Goal: Check status: Check status

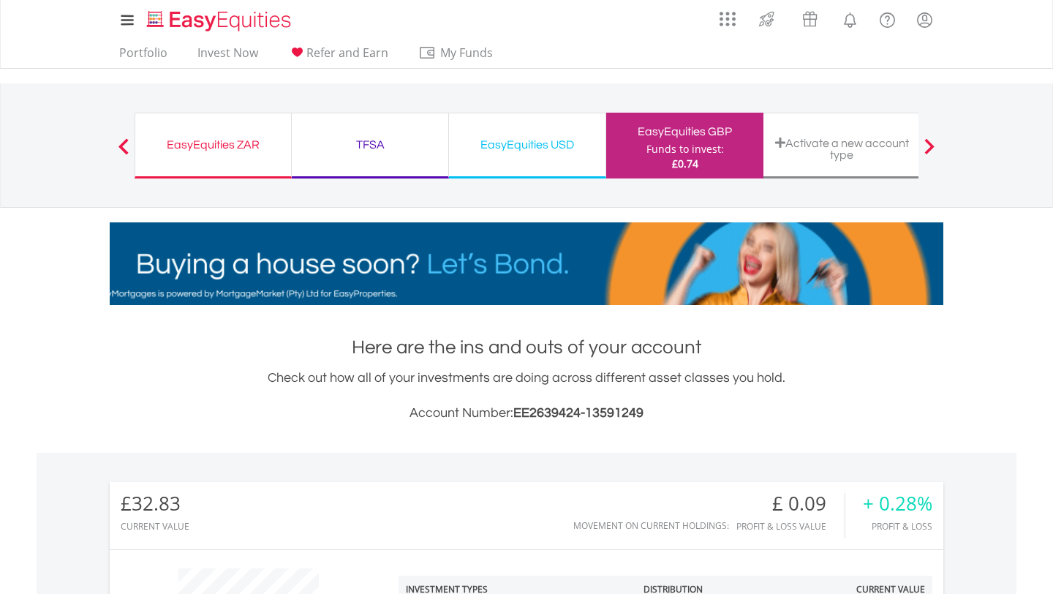
click at [251, 135] on div "EasyEquities ZAR" at bounding box center [213, 145] width 138 height 20
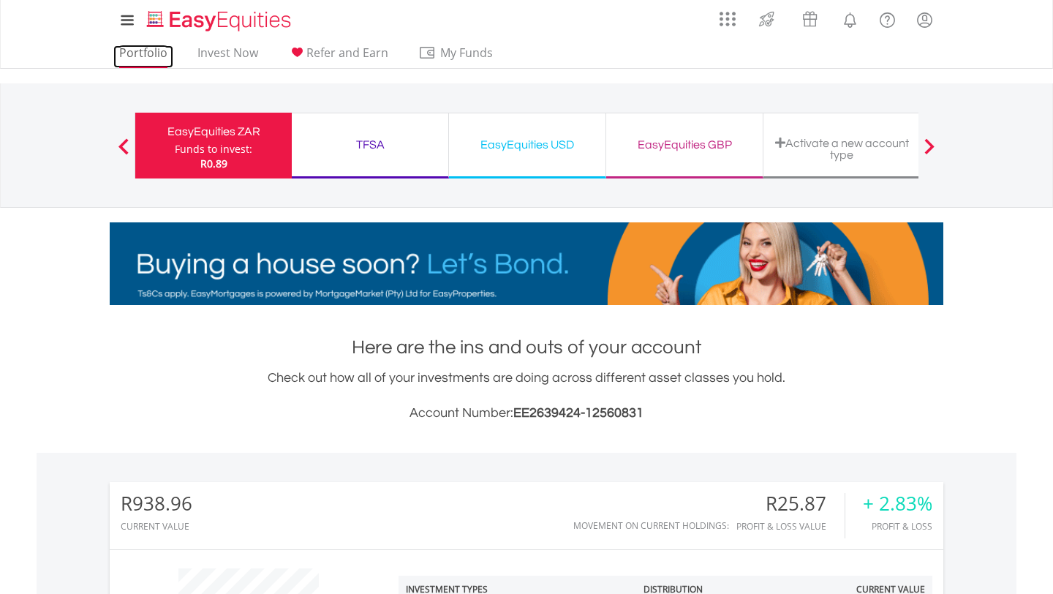
click at [165, 61] on link "Portfolio" at bounding box center [143, 56] width 60 height 23
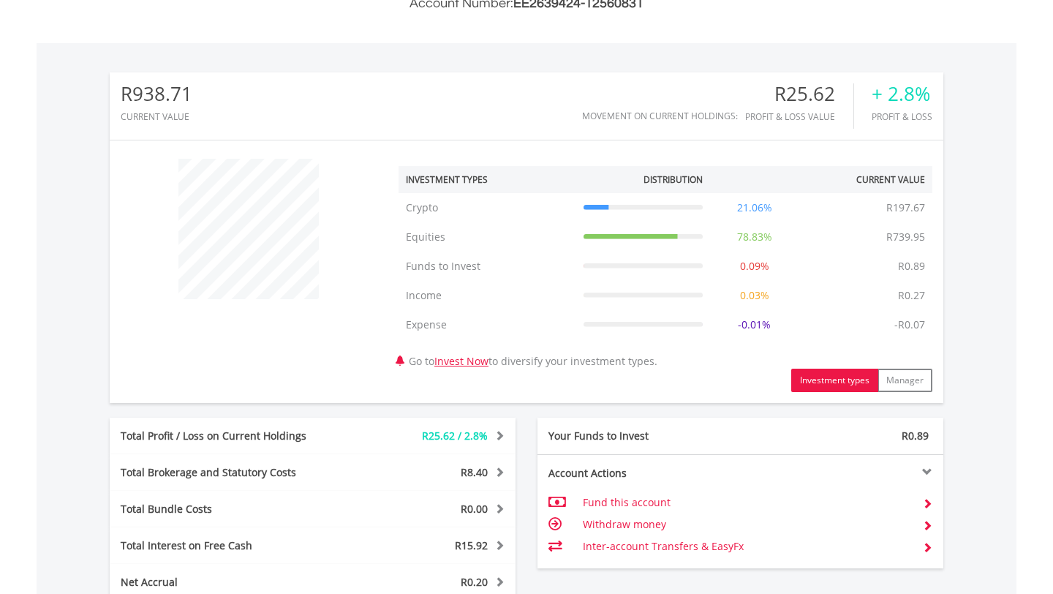
scroll to position [401, 0]
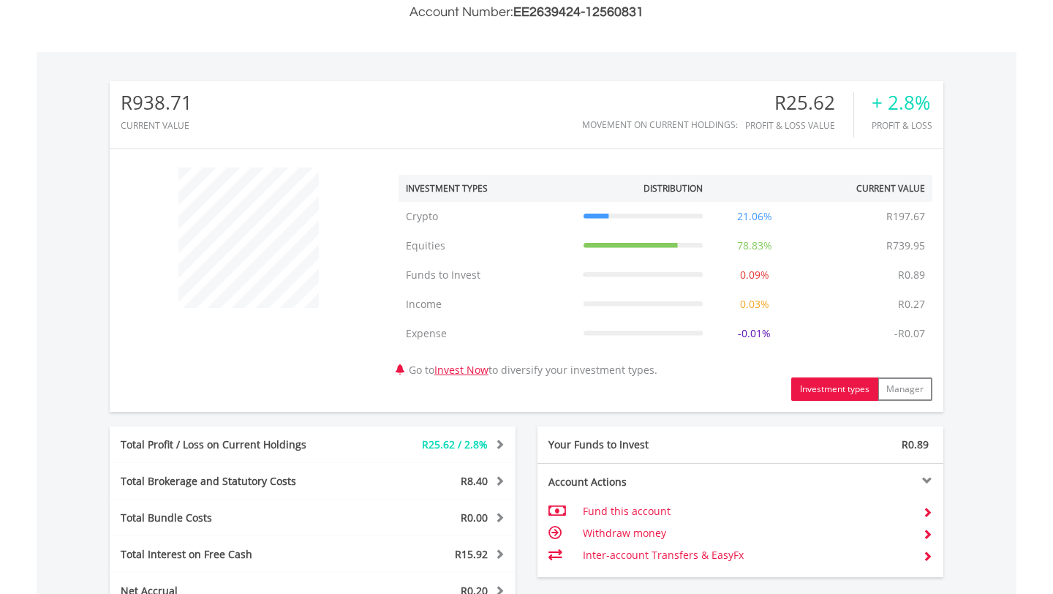
click at [746, 212] on td "21.06%" at bounding box center [754, 216] width 89 height 29
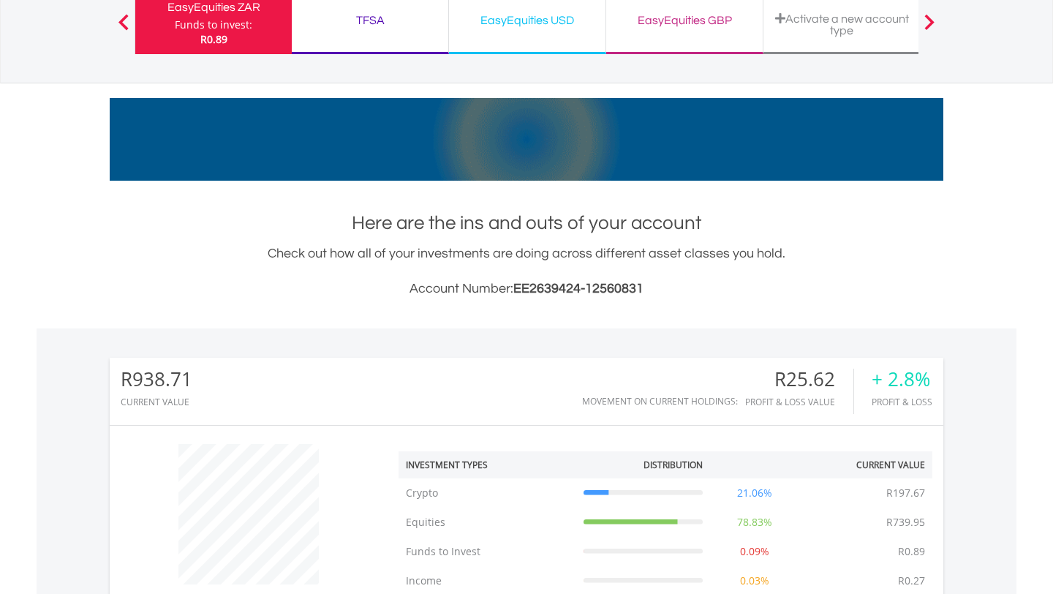
scroll to position [0, 0]
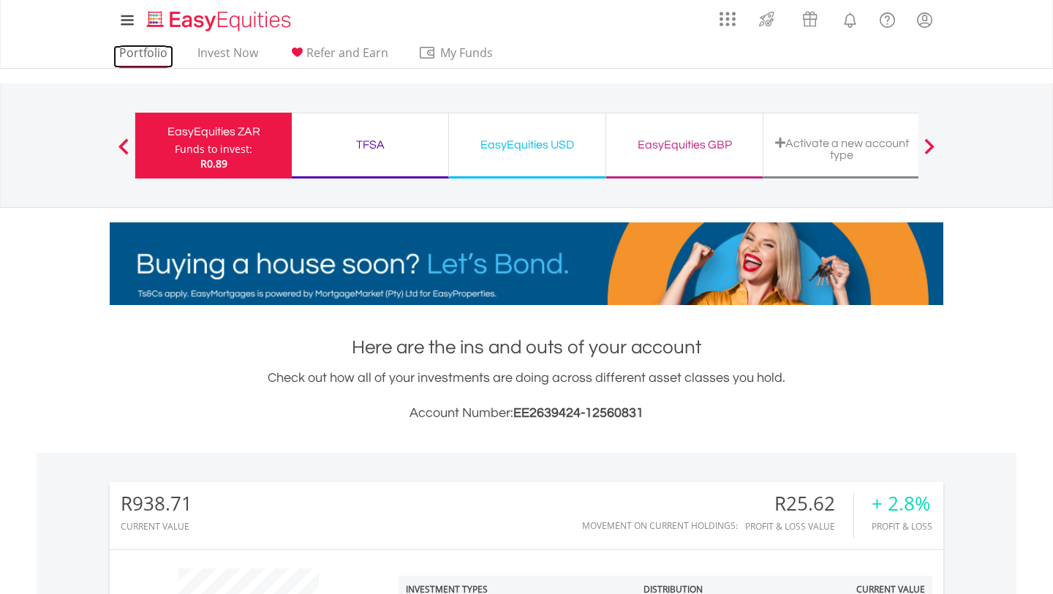
click at [140, 59] on link "Portfolio" at bounding box center [143, 56] width 60 height 23
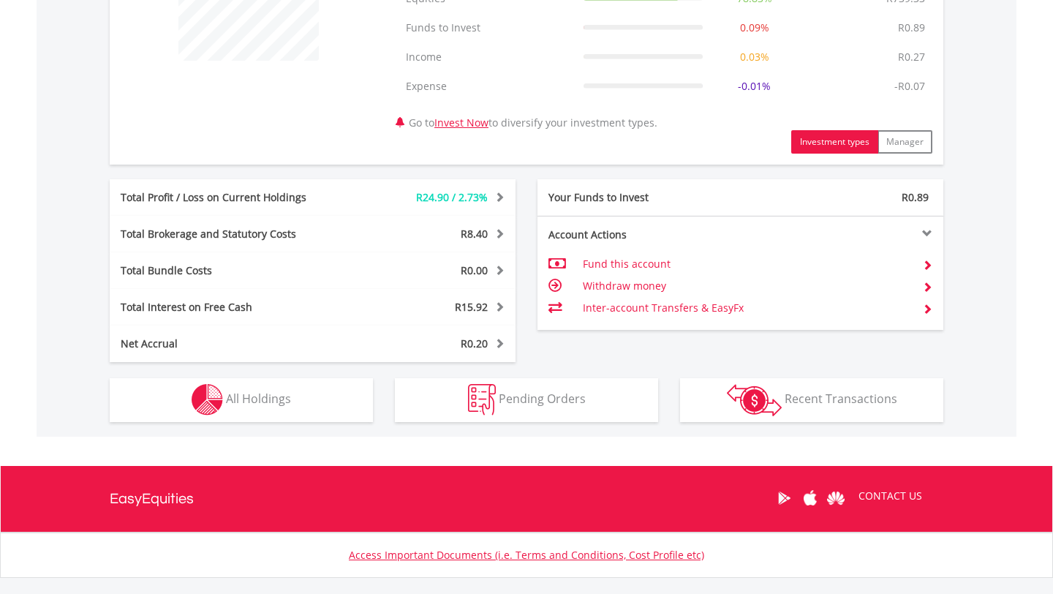
scroll to position [648, 0]
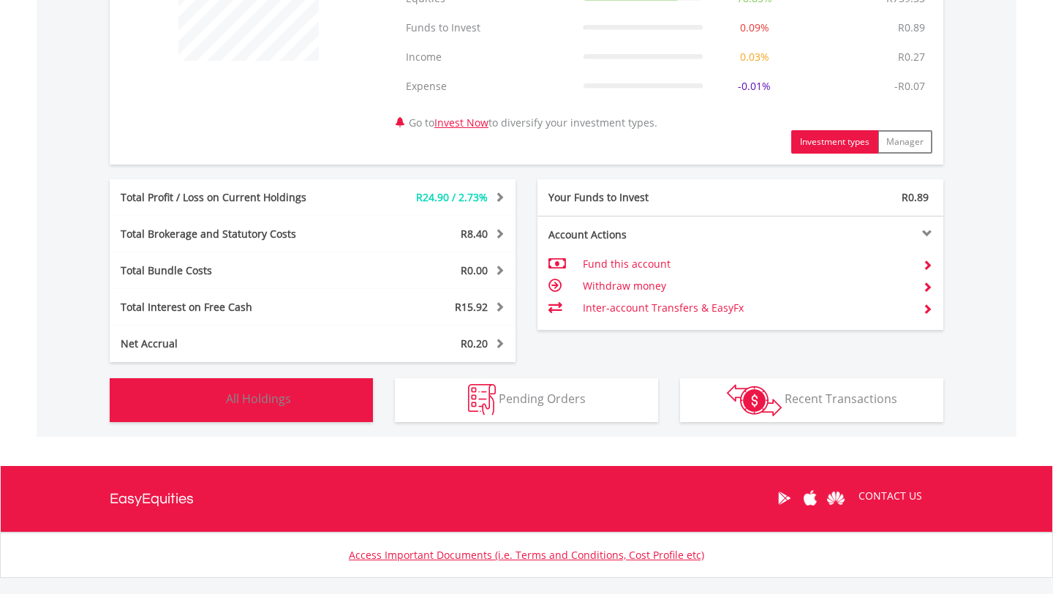
click at [266, 416] on button "Holdings All Holdings" at bounding box center [241, 400] width 263 height 44
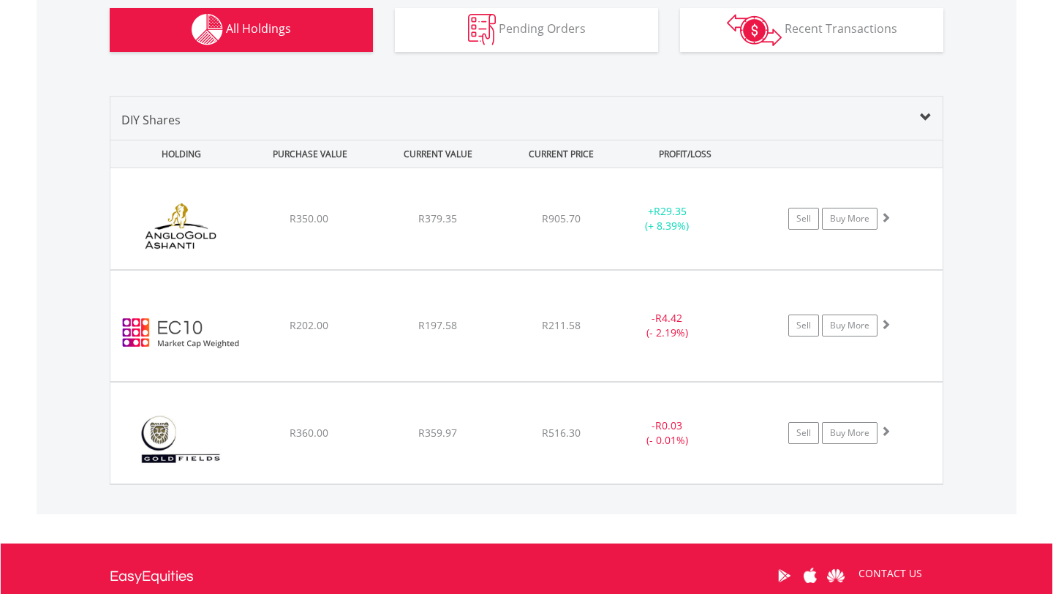
scroll to position [1011, 0]
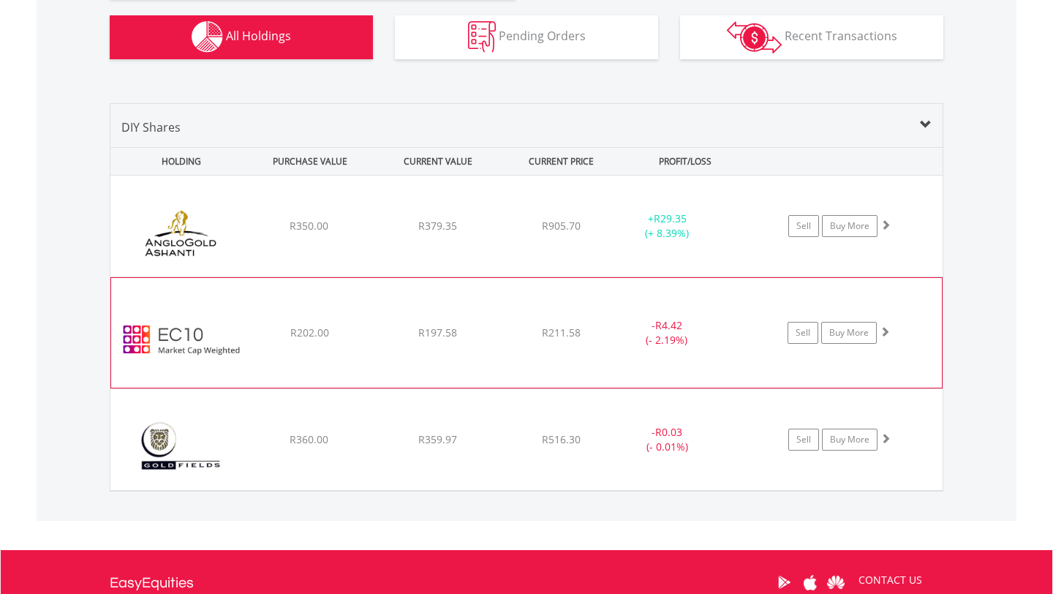
click at [513, 276] on div "﻿ EasyCrypto 10 R202.00 R197.58 R211.58 - R4.42 (- 2.19%) Sell Buy More" at bounding box center [526, 226] width 832 height 101
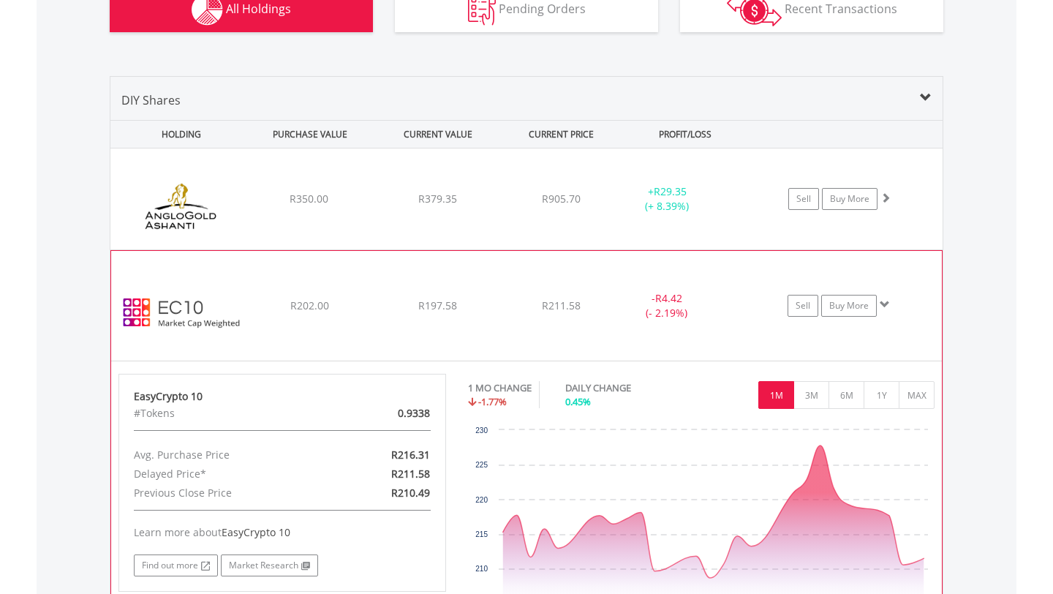
scroll to position [1037, 0]
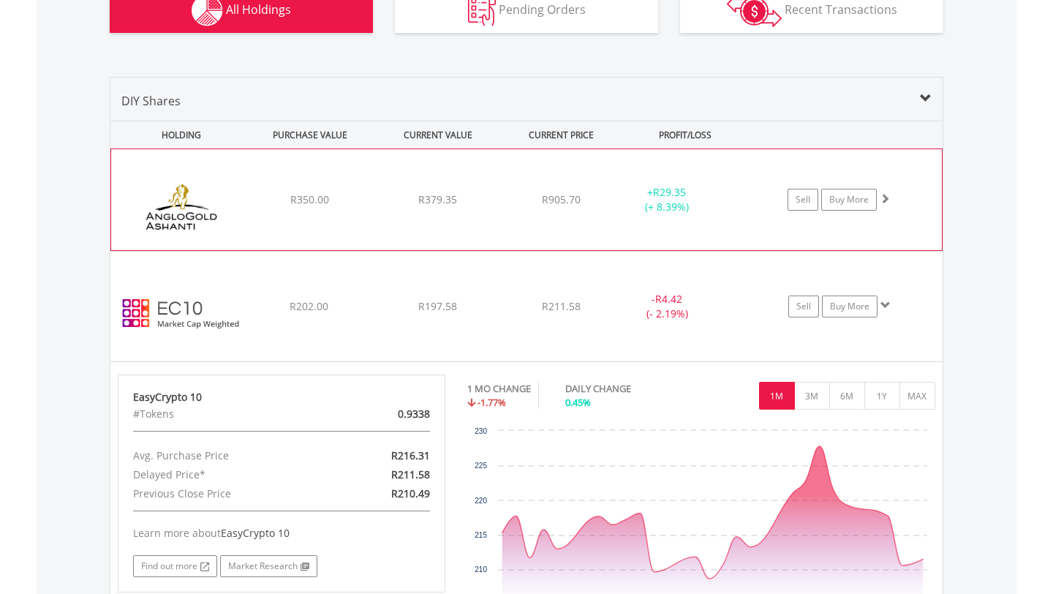
click at [387, 199] on div "R379.35" at bounding box center [437, 199] width 124 height 15
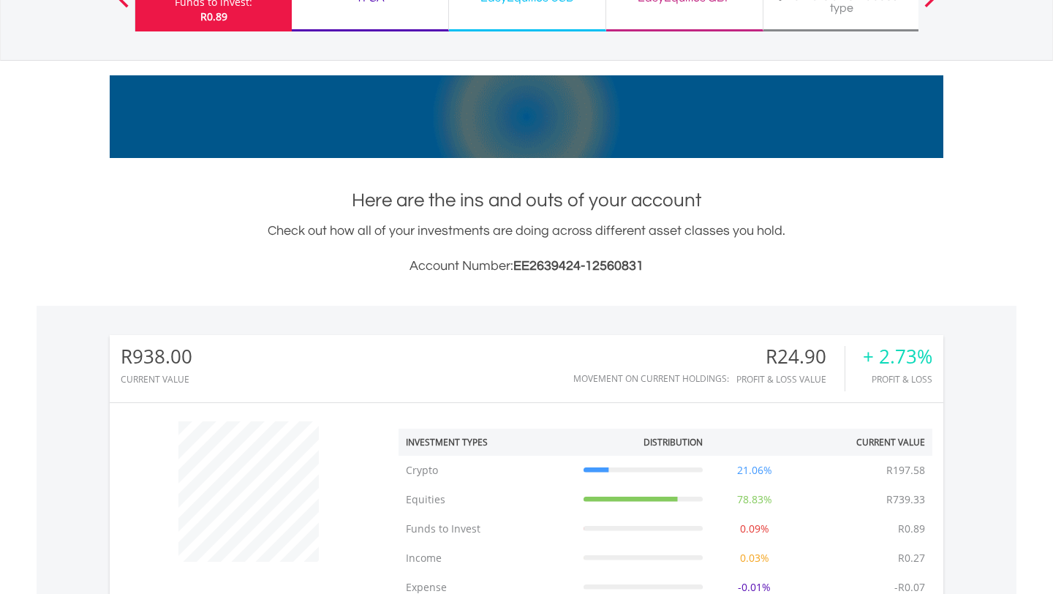
scroll to position [0, 0]
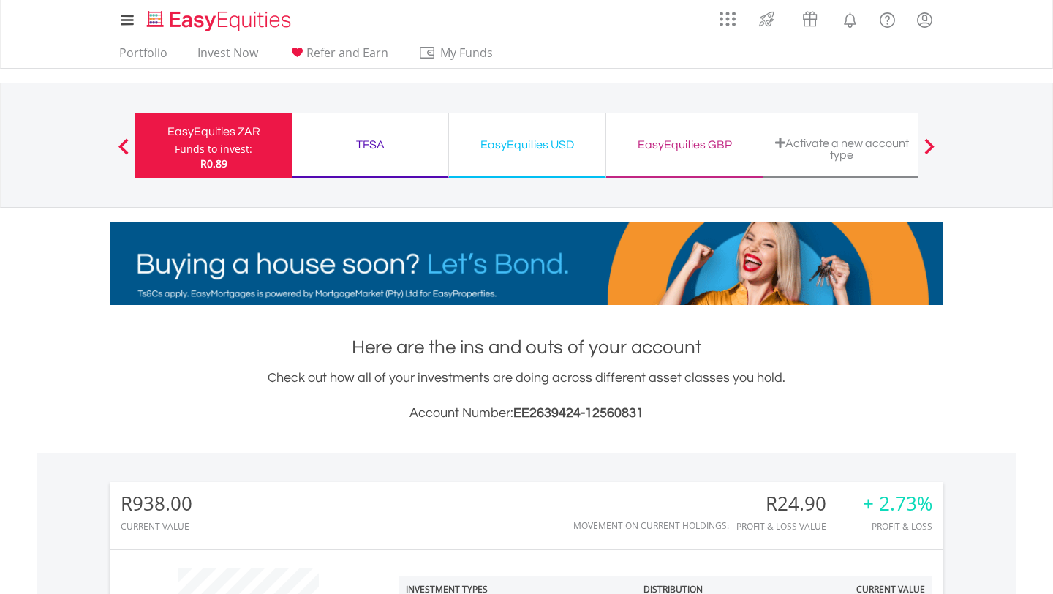
click at [707, 142] on div "EasyEquities GBP" at bounding box center [684, 145] width 139 height 20
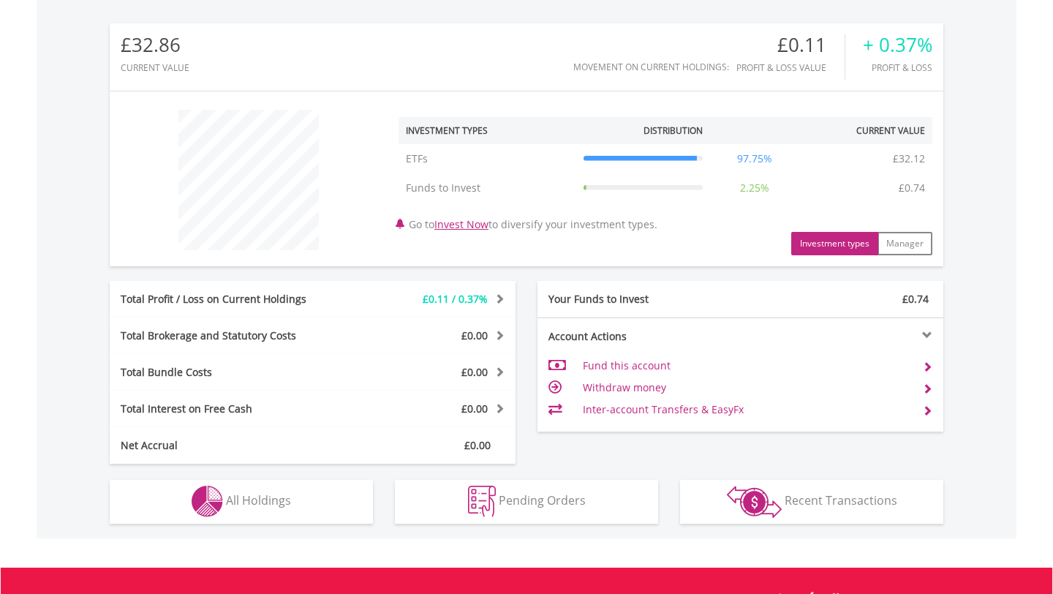
scroll to position [460, 0]
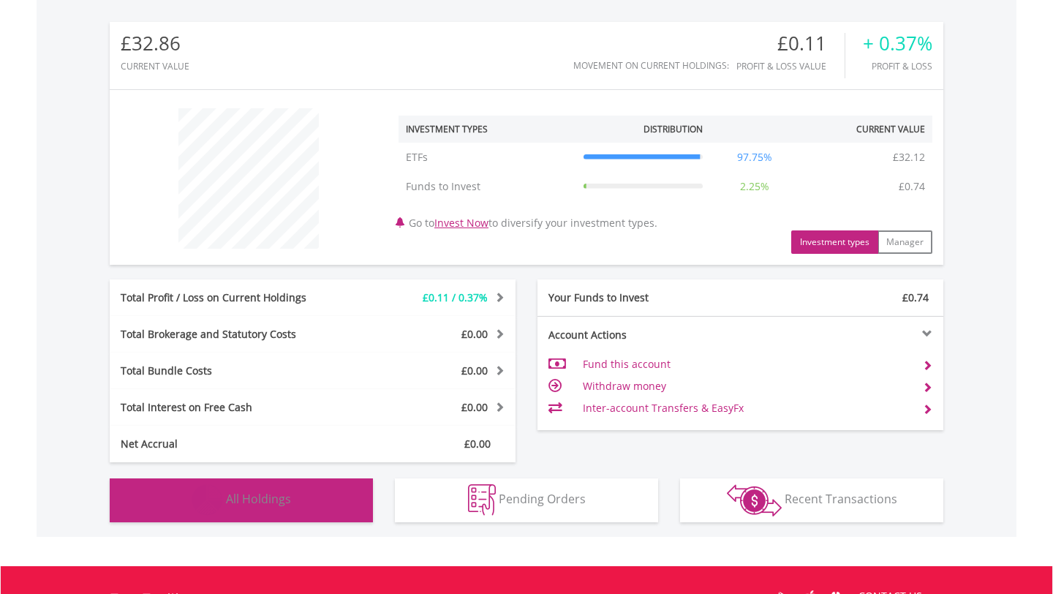
click at [249, 500] on span "All Holdings" at bounding box center [258, 499] width 65 height 16
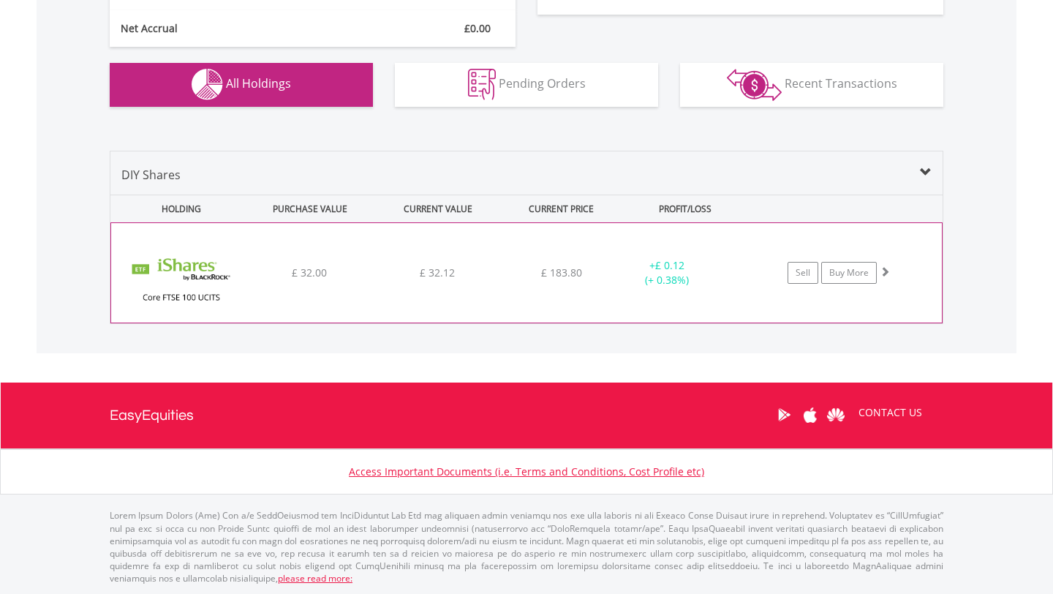
scroll to position [875, 0]
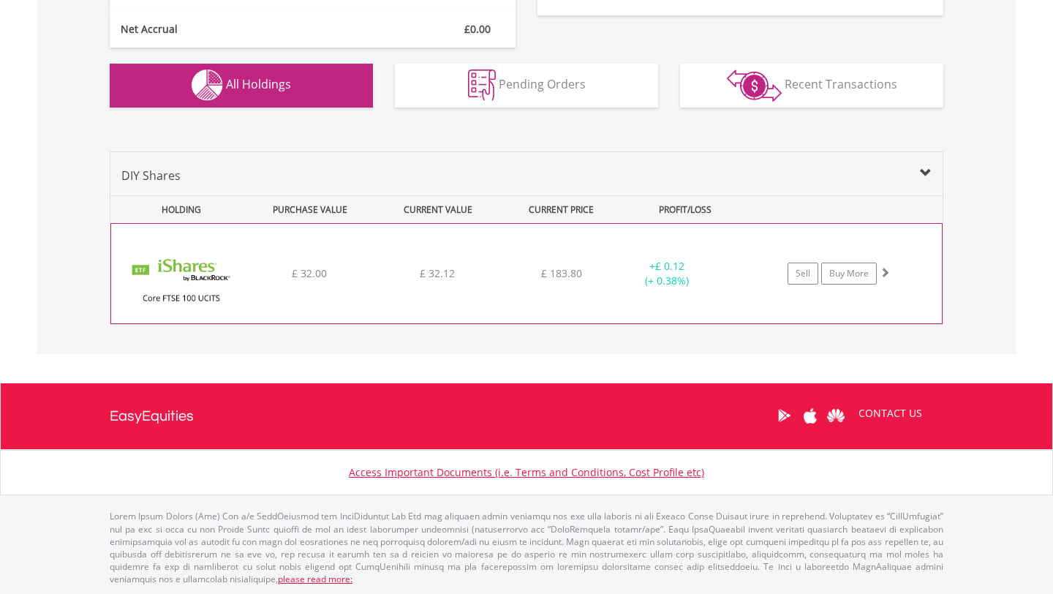
click at [629, 285] on div "+ £ 0.12 (+ 0.38%)" at bounding box center [667, 273] width 110 height 29
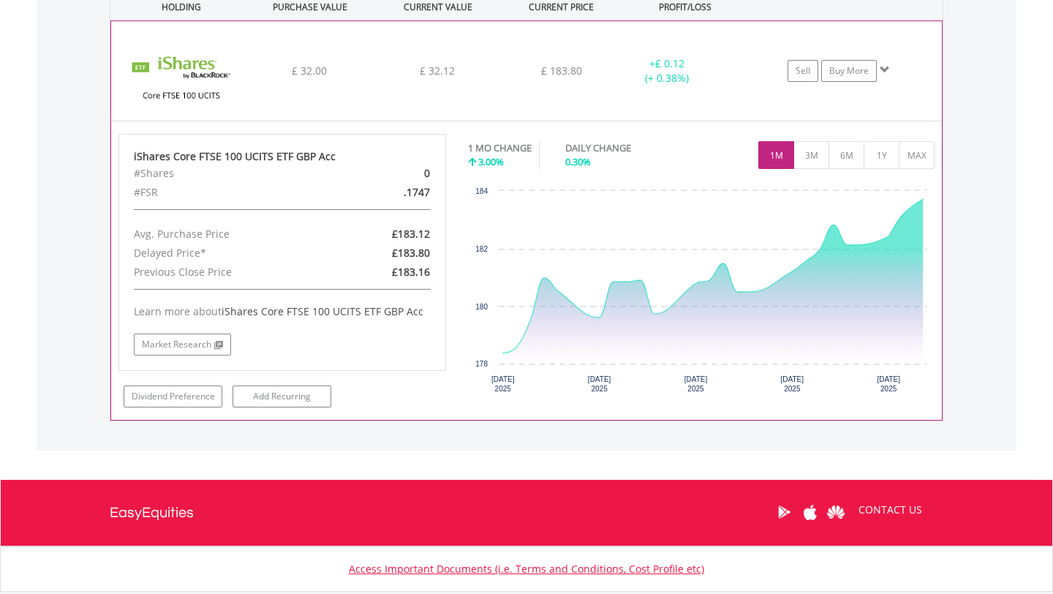
scroll to position [1077, 0]
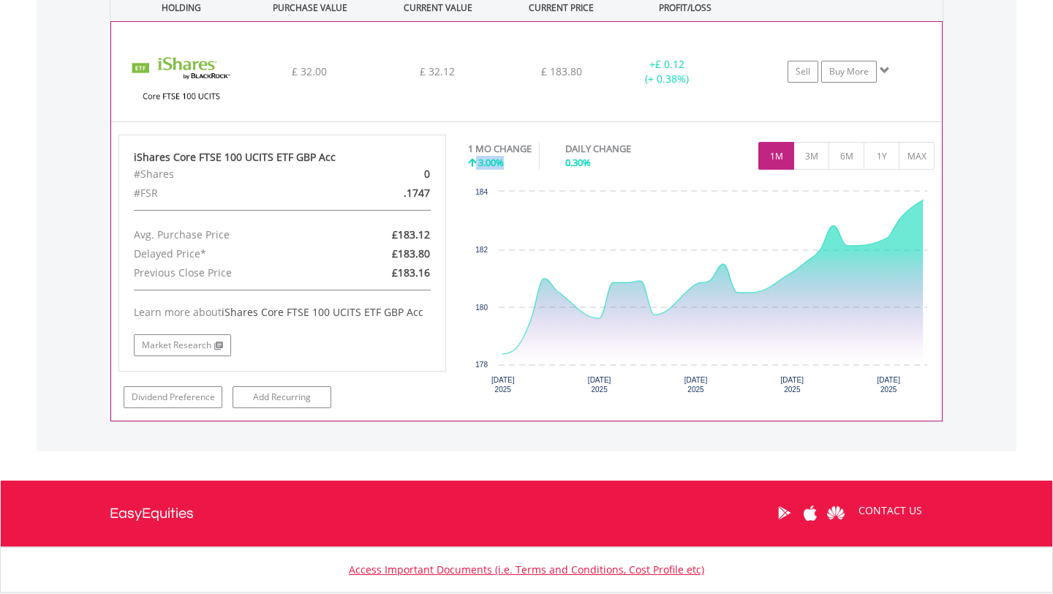
drag, startPoint x: 470, startPoint y: 158, endPoint x: 529, endPoint y: 158, distance: 58.5
click at [529, 158] on div "3.00%" at bounding box center [500, 163] width 64 height 14
click at [573, 108] on div "﻿ iShares Core FTSE 100 UCITS ETF GBP Acc £ 32.00 £ 32.12 £ 183.80 + £ 0.12 (+ …" at bounding box center [526, 71] width 831 height 99
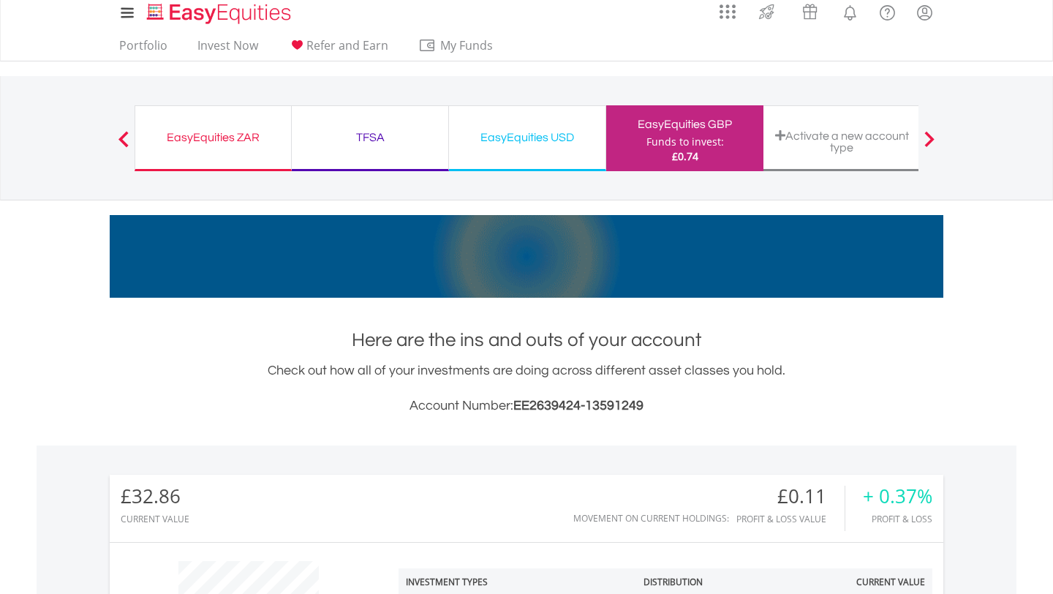
scroll to position [0, 0]
